Goal: Browse casually: Explore the website without a specific task or goal

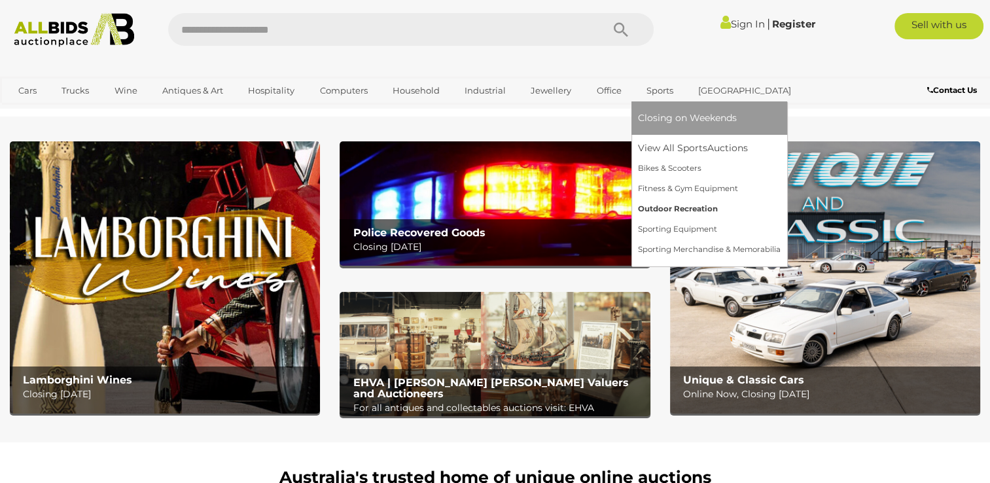
click at [680, 205] on link "Outdoor Recreation" at bounding box center [709, 209] width 143 height 20
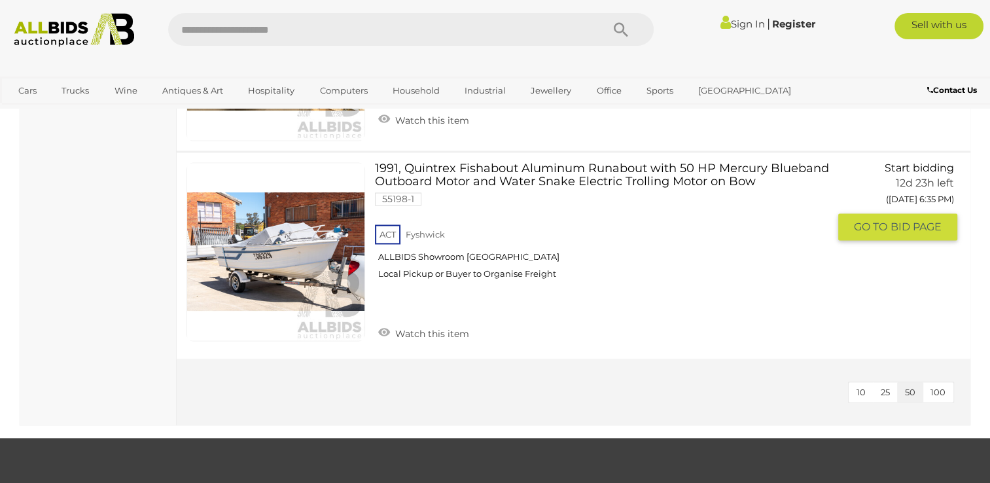
scroll to position [2027, 0]
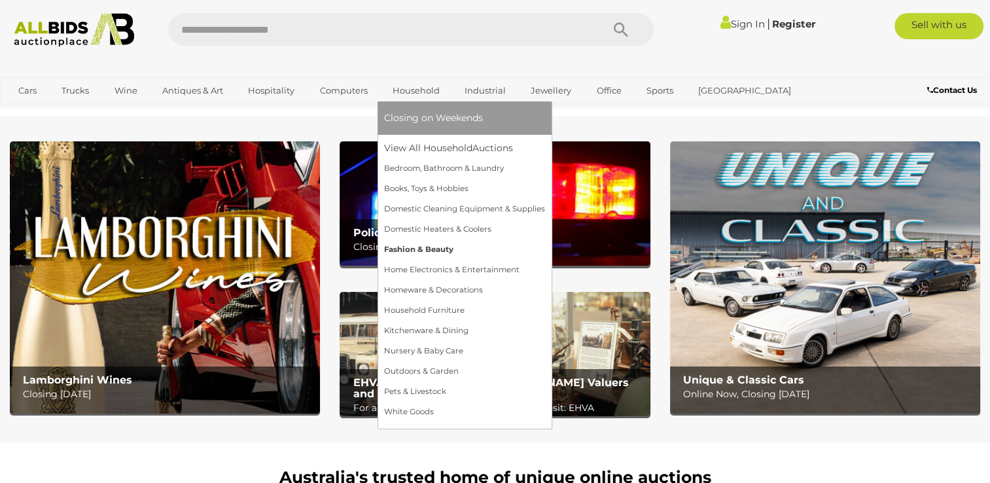
click at [417, 247] on link "Fashion & Beauty" at bounding box center [464, 249] width 161 height 20
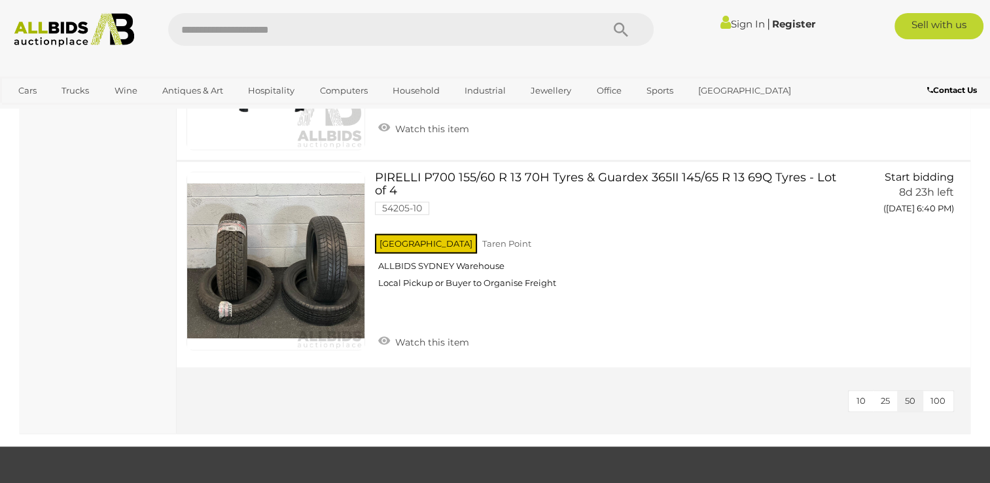
scroll to position [1831, 0]
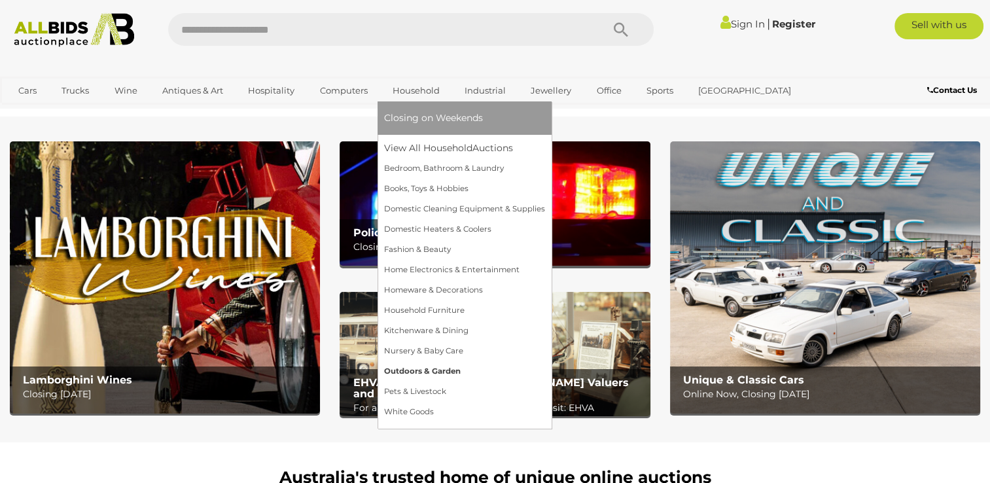
click at [424, 371] on link "Outdoors & Garden" at bounding box center [464, 371] width 161 height 20
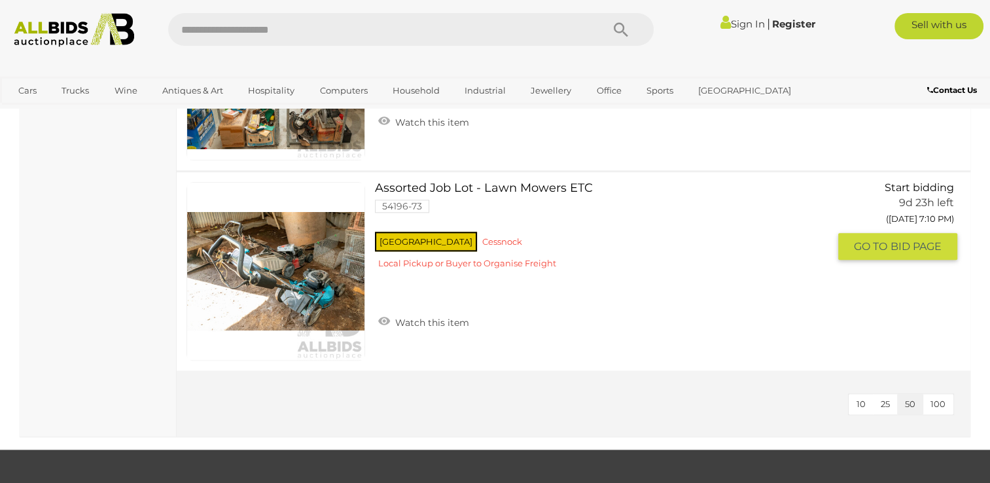
scroll to position [1570, 0]
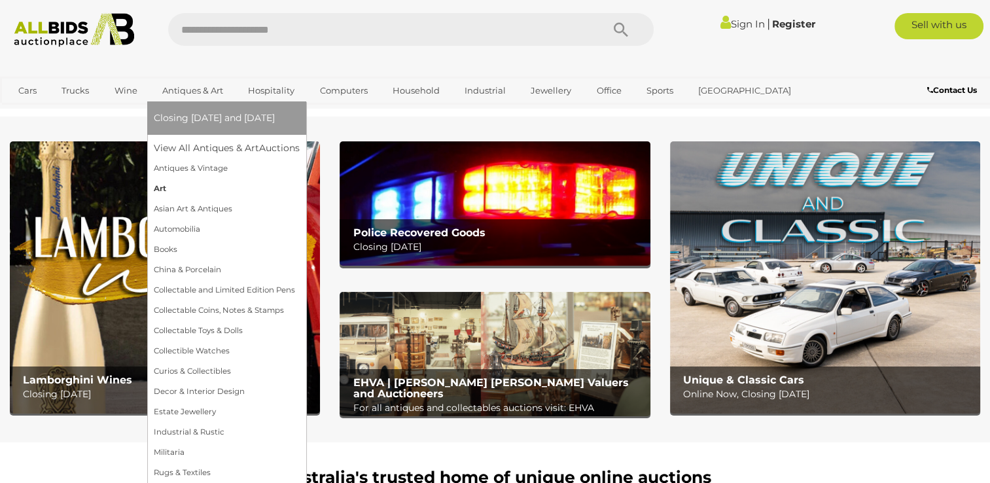
click at [167, 181] on link "Art" at bounding box center [227, 189] width 146 height 20
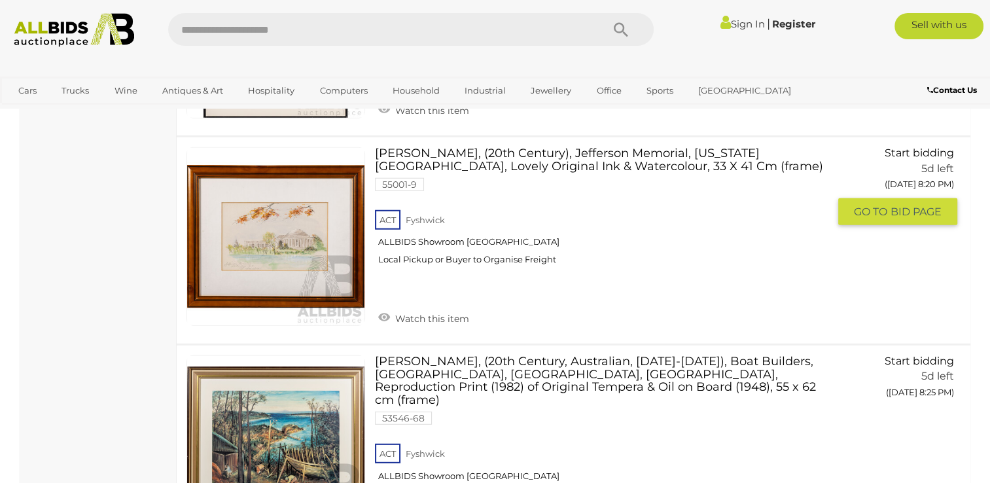
scroll to position [8568, 0]
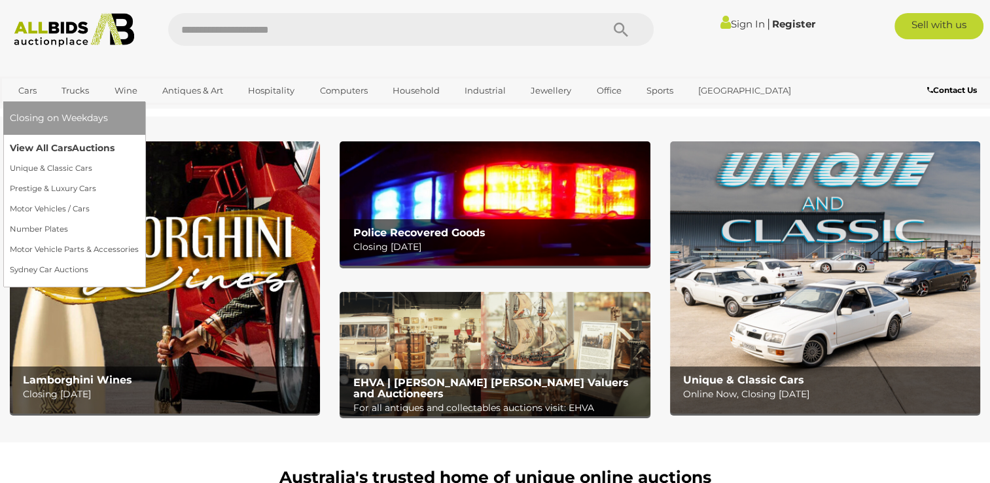
click at [35, 145] on link "View All Cars Auctions" at bounding box center [74, 148] width 129 height 20
